Goal: Communication & Community: Answer question/provide support

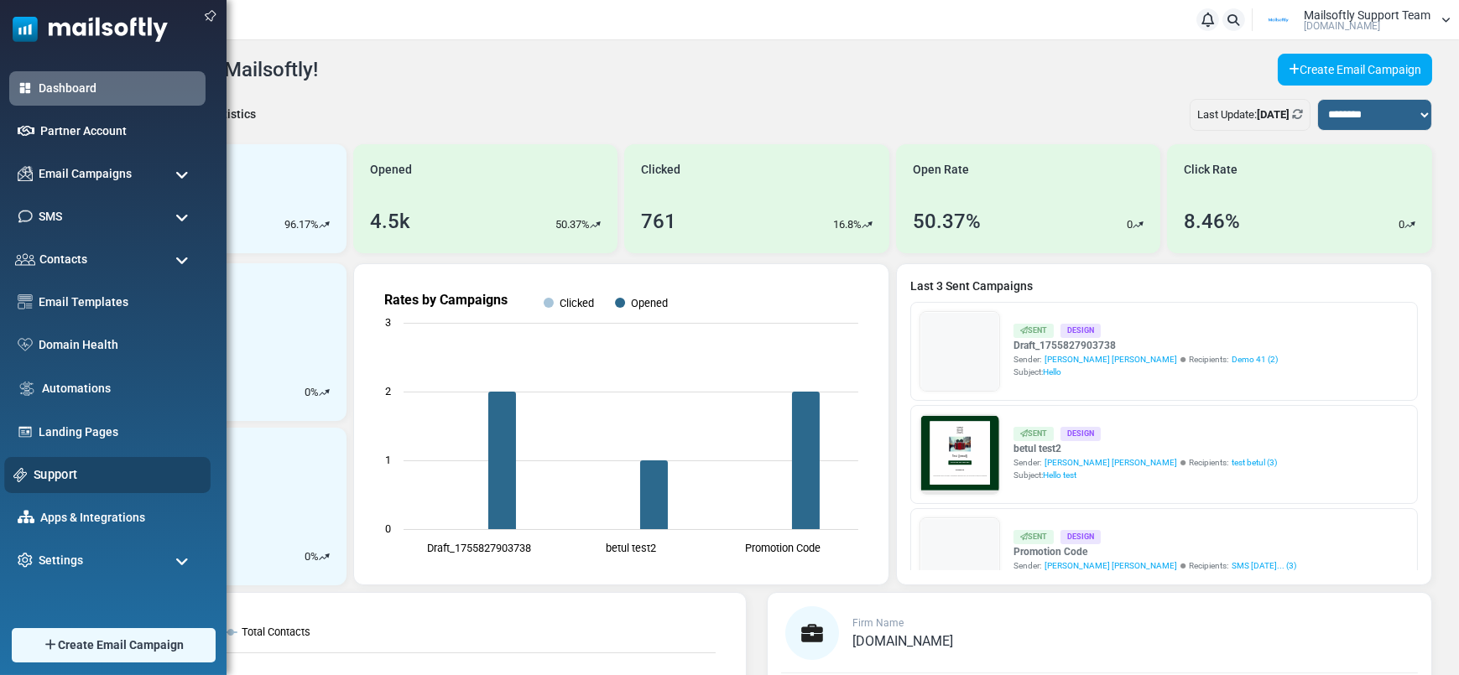
click at [55, 468] on link "Support" at bounding box center [118, 475] width 168 height 18
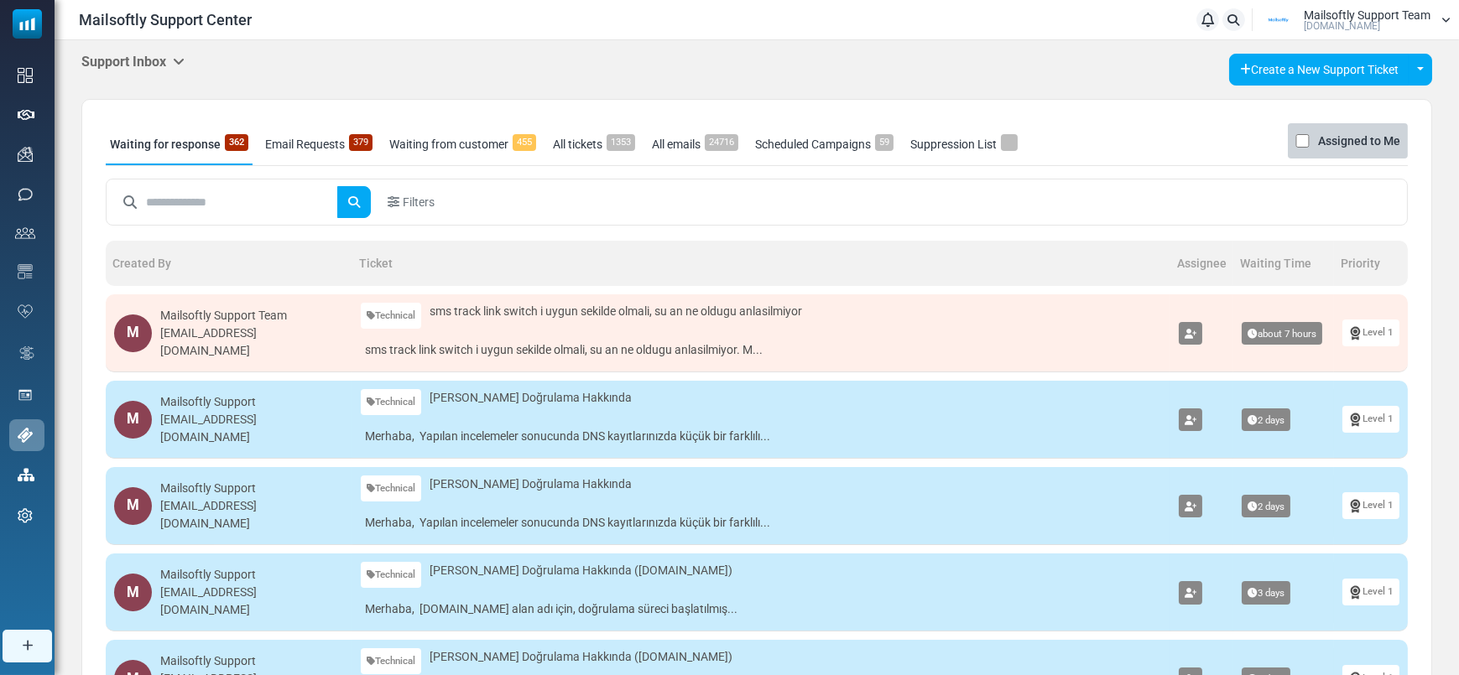
click at [413, 148] on link "Waiting from customer 455" at bounding box center [462, 144] width 155 height 42
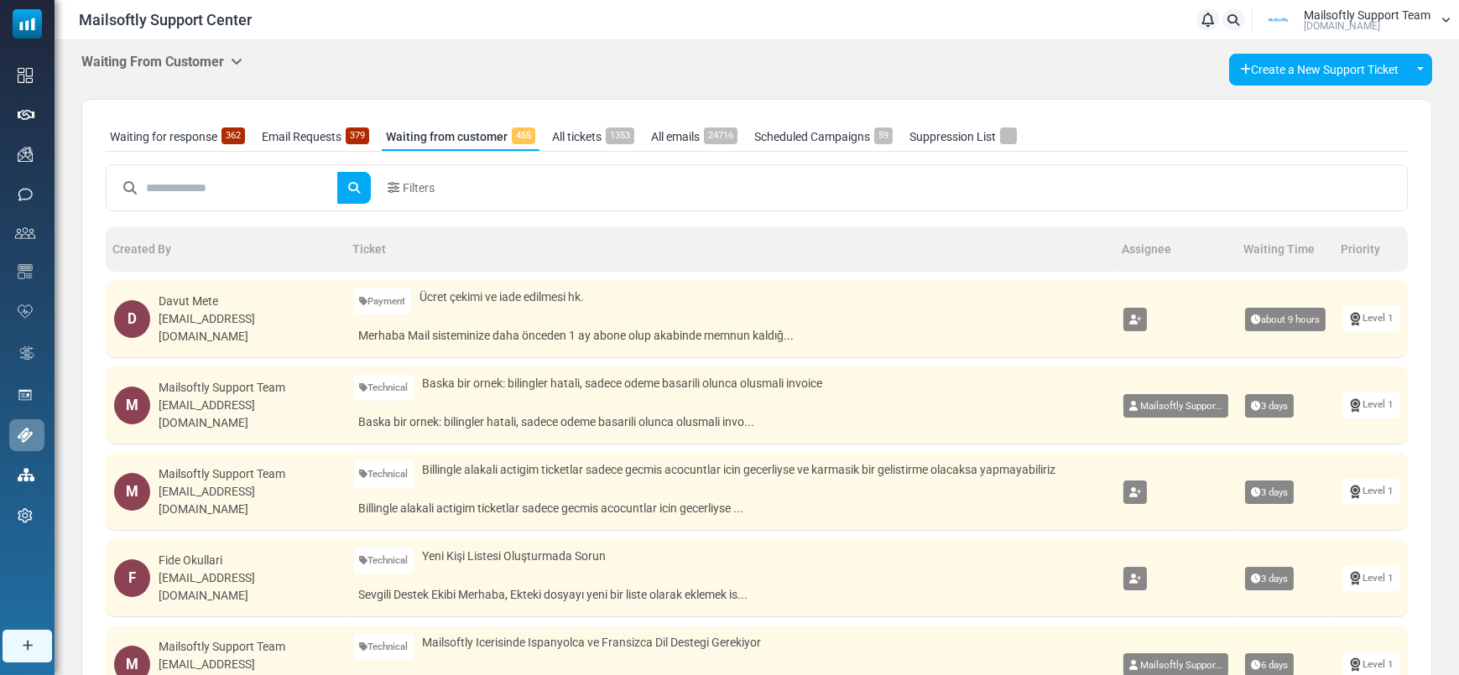
click at [194, 299] on div "D [PERSON_NAME] [EMAIL_ADDRESS][DOMAIN_NAME]" at bounding box center [225, 319] width 223 height 53
